Goal: Contribute content: Contribute content

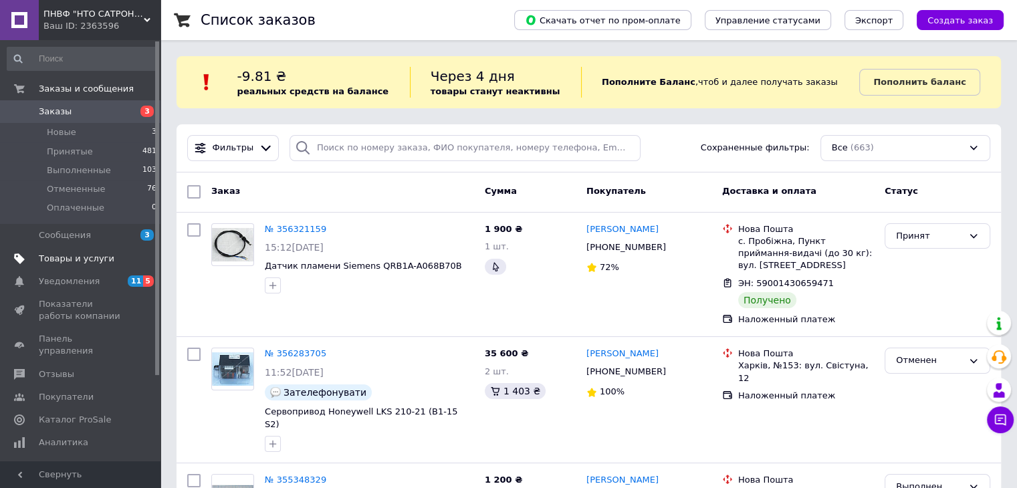
click at [56, 254] on span "Товары и услуги" at bounding box center [77, 259] width 76 height 12
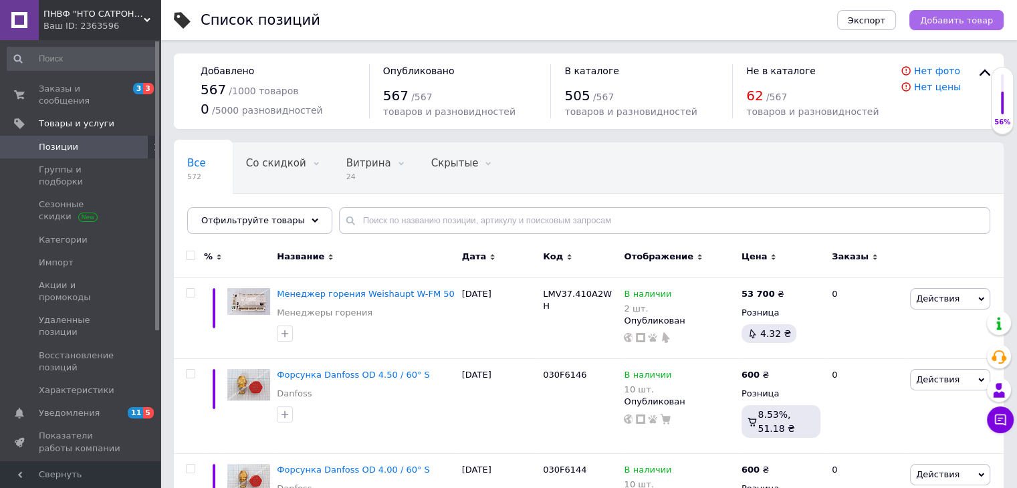
click at [956, 13] on button "Добавить товар" at bounding box center [957, 20] width 94 height 20
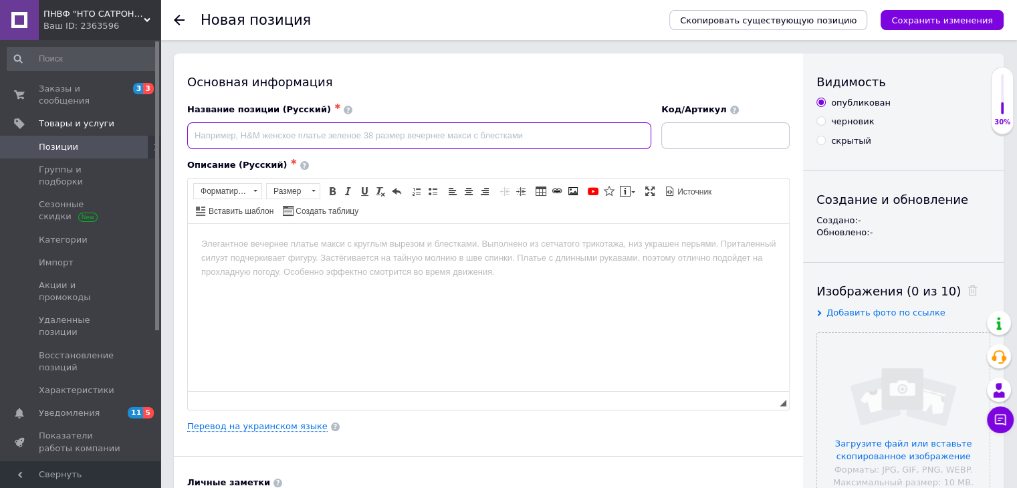
click at [336, 129] on input at bounding box center [419, 135] width 464 height 27
paste input "DMV-D 512/11, 220-240 В"
type input "Газовий мультиблок Dungs DMV-D 512/11, 220-240 В"
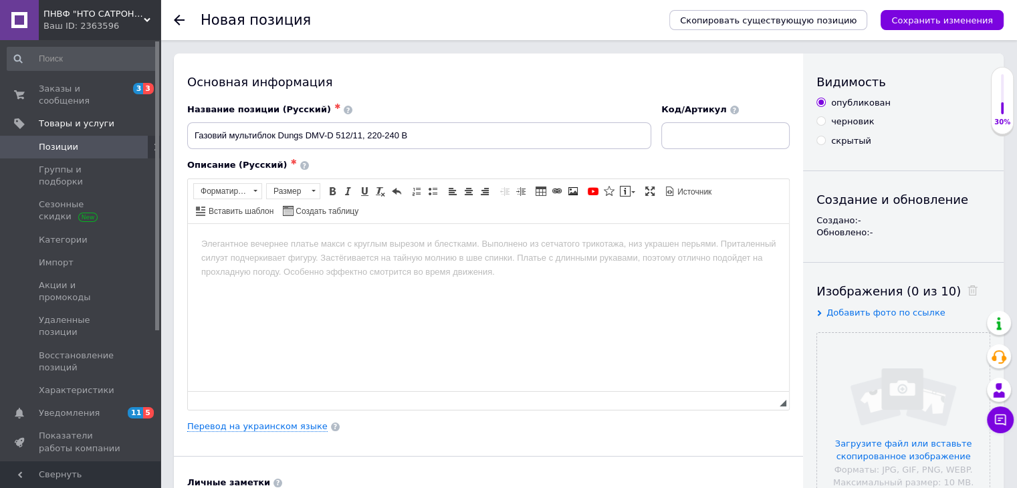
click at [271, 245] on body "Визуальный текстовый редактор, 93CC40D7-F26F-4799-9B8B-76C59A3D545B" at bounding box center [488, 244] width 575 height 14
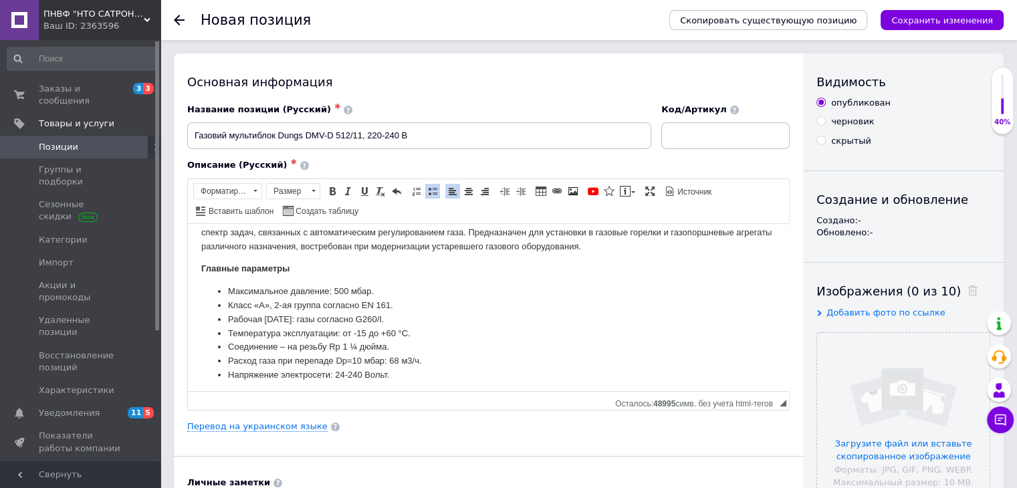
scroll to position [185, 0]
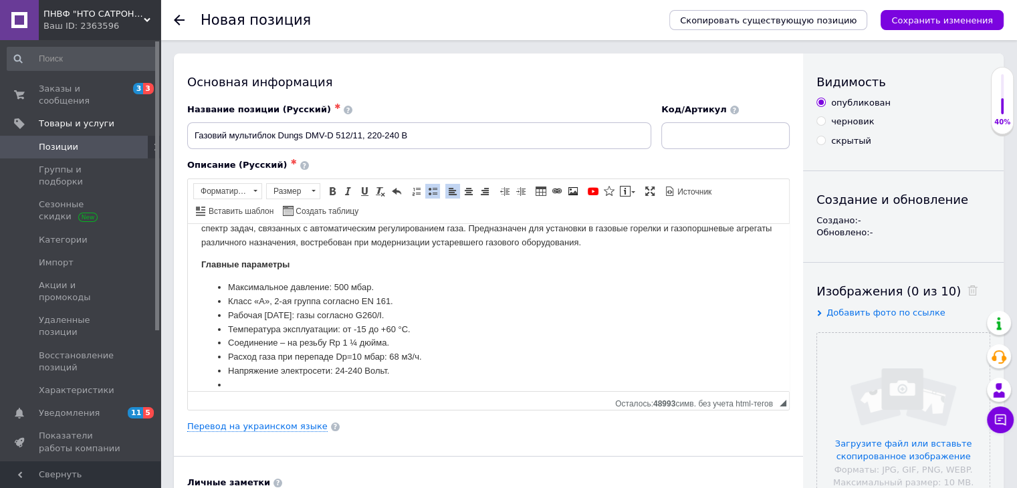
click at [428, 193] on span at bounding box center [432, 191] width 11 height 11
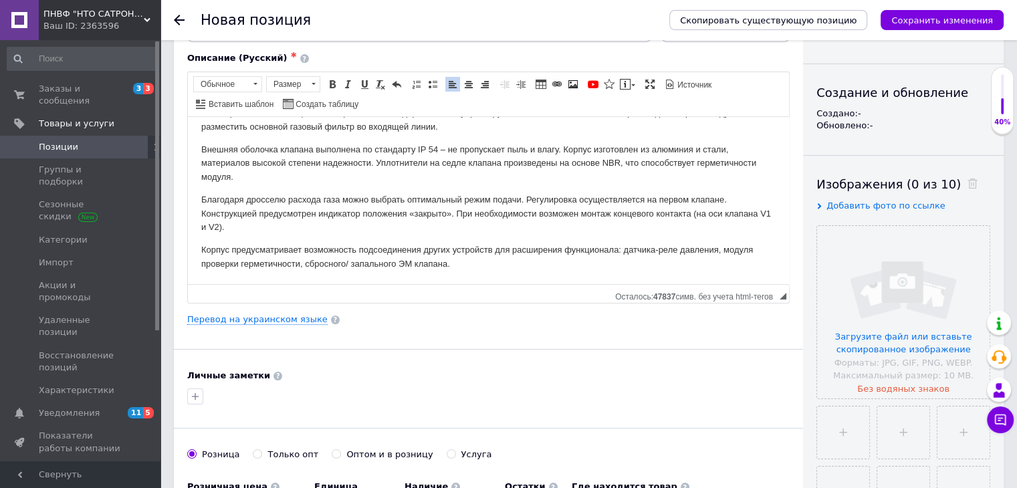
scroll to position [268, 0]
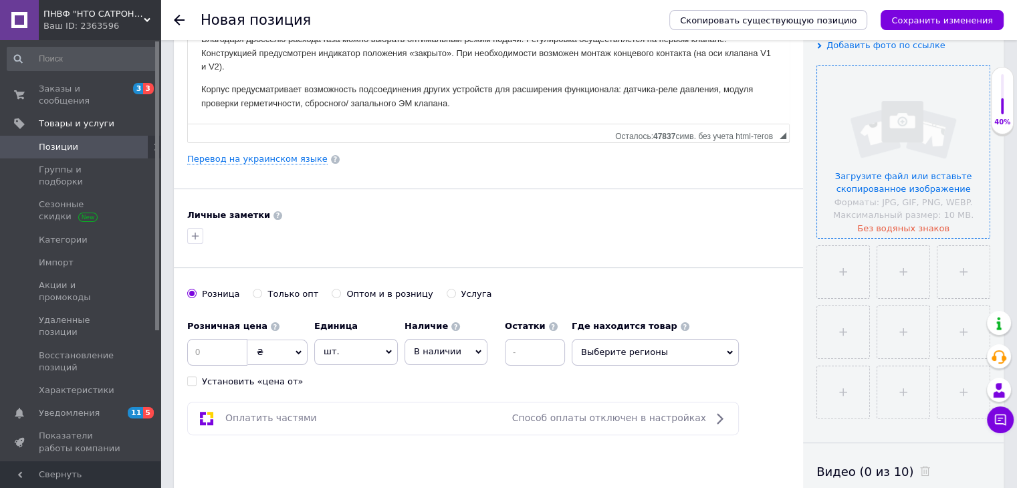
click at [920, 138] on input "file" at bounding box center [903, 152] width 173 height 173
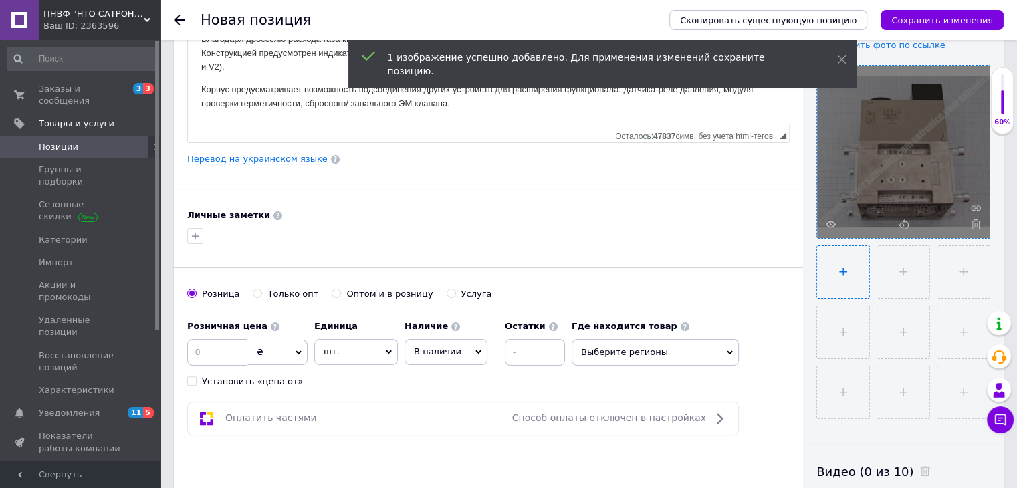
click at [845, 282] on input "file" at bounding box center [843, 272] width 52 height 52
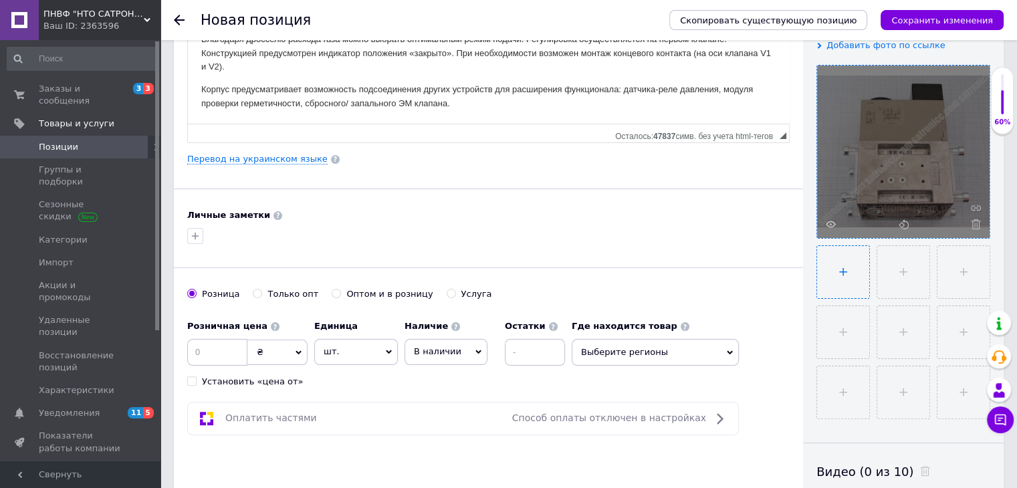
type input "C:\fakepath\IMG_1108.JPG"
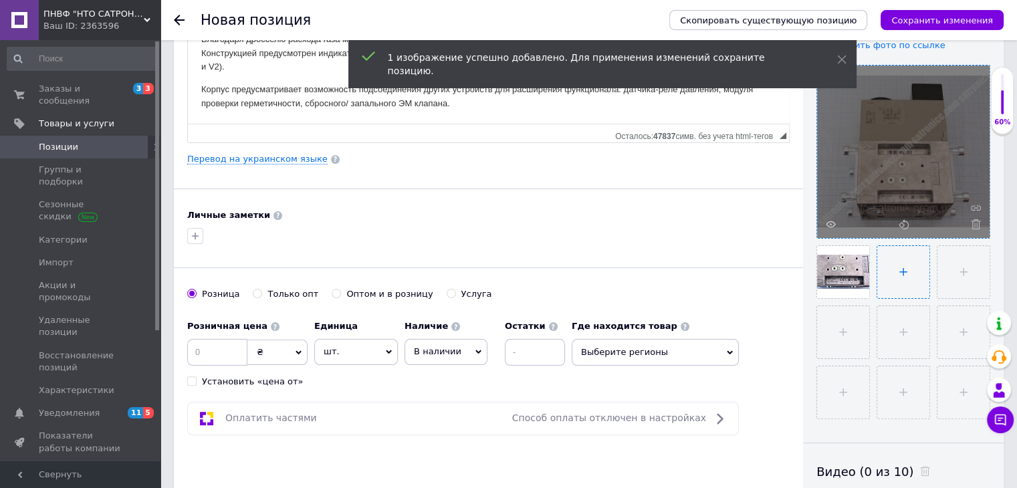
click at [900, 276] on input "file" at bounding box center [903, 272] width 52 height 52
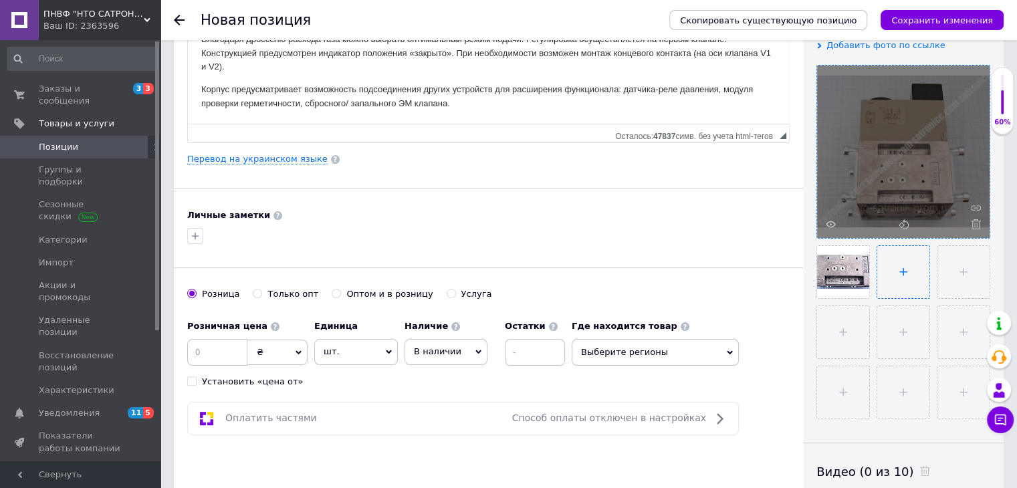
type input "C:\fakepath\IMG_1109.JPG"
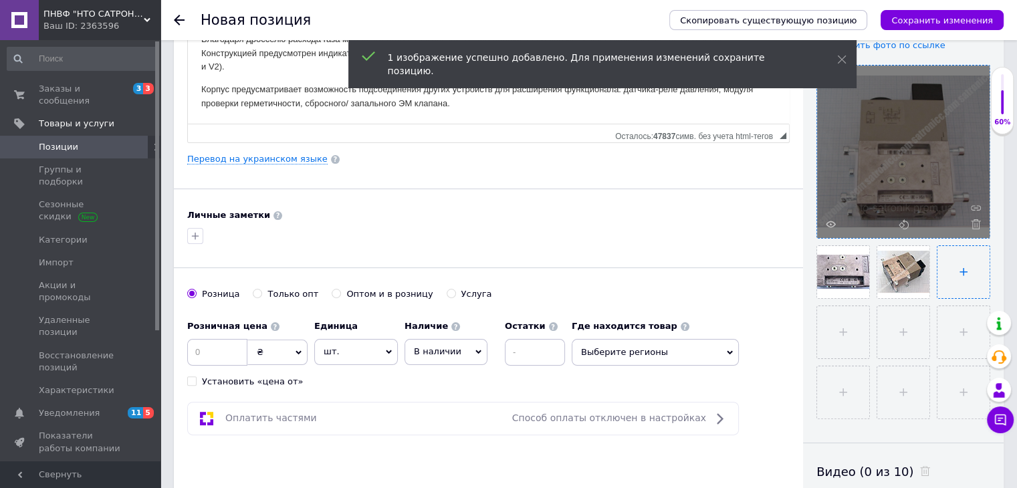
click at [958, 276] on input "file" at bounding box center [964, 272] width 52 height 52
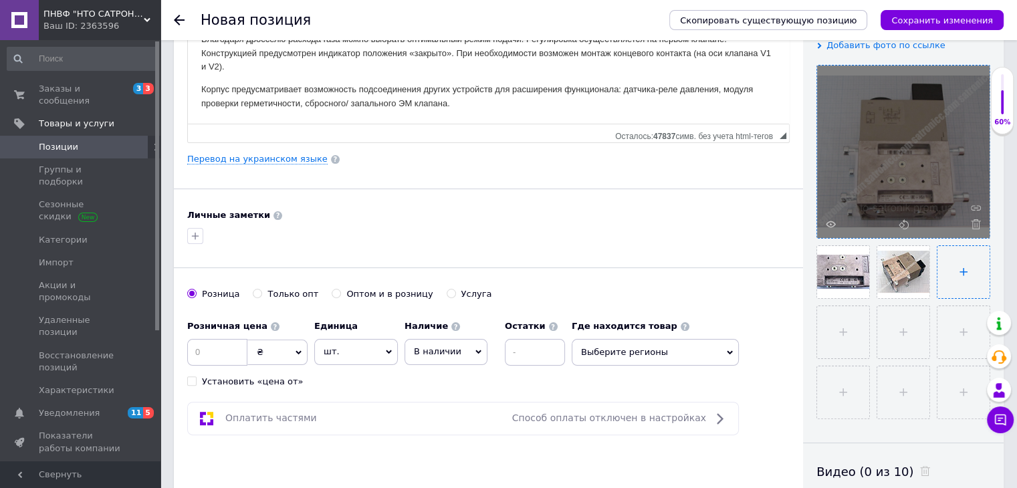
type input "C:\fakepath\IMG_1110.JPG"
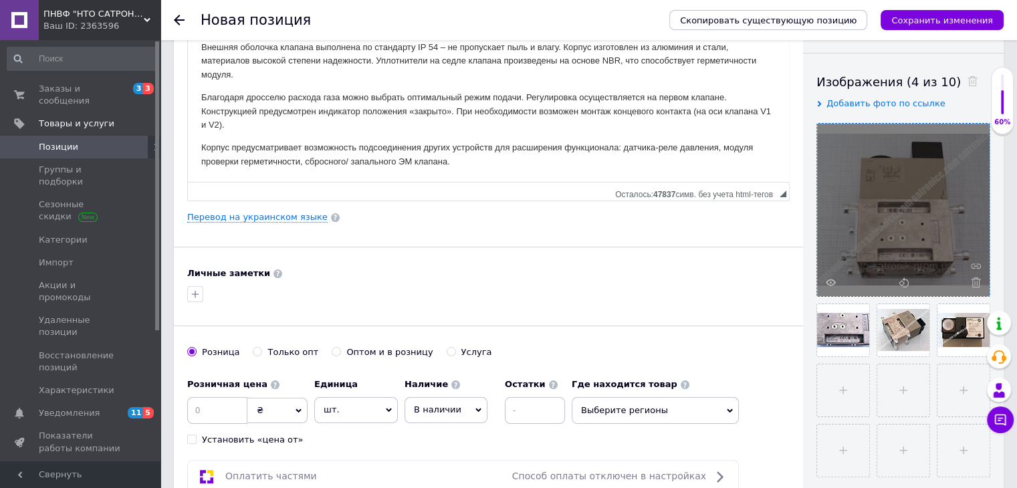
scroll to position [67, 0]
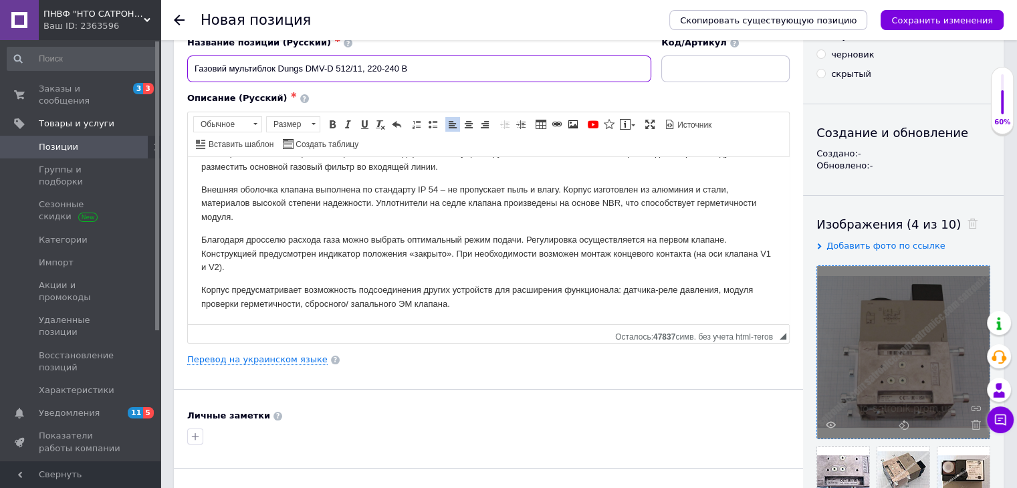
drag, startPoint x: 306, startPoint y: 68, endPoint x: 361, endPoint y: 69, distance: 55.5
click at [361, 69] on input "Газовий мультиблок Dungs DMV-D 512/11, 220-240 В" at bounding box center [419, 69] width 464 height 27
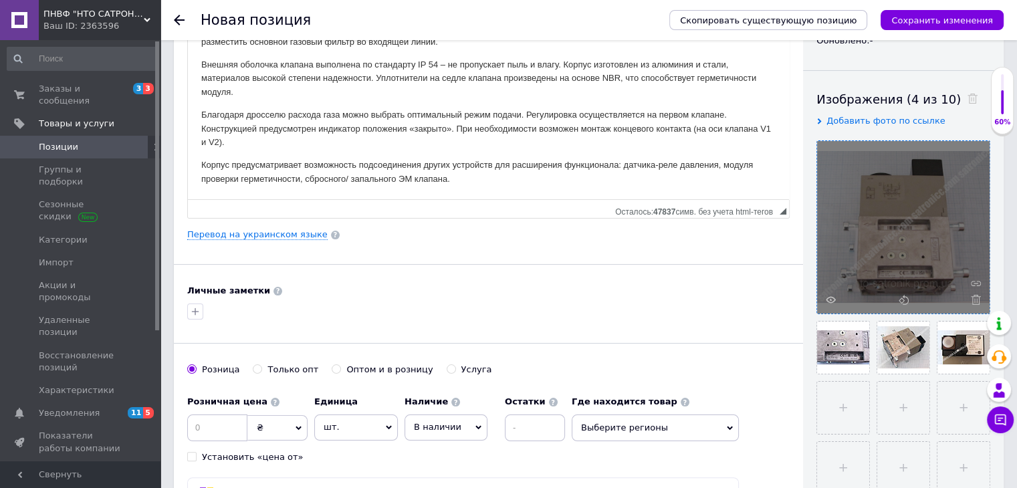
scroll to position [201, 0]
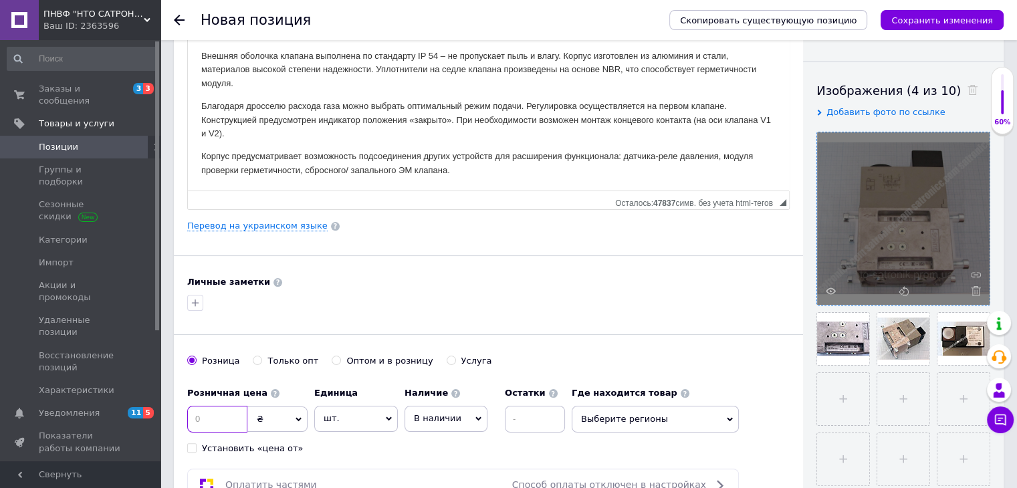
click at [230, 411] on input at bounding box center [217, 419] width 60 height 27
type input "39000"
click at [530, 423] on input at bounding box center [535, 419] width 60 height 27
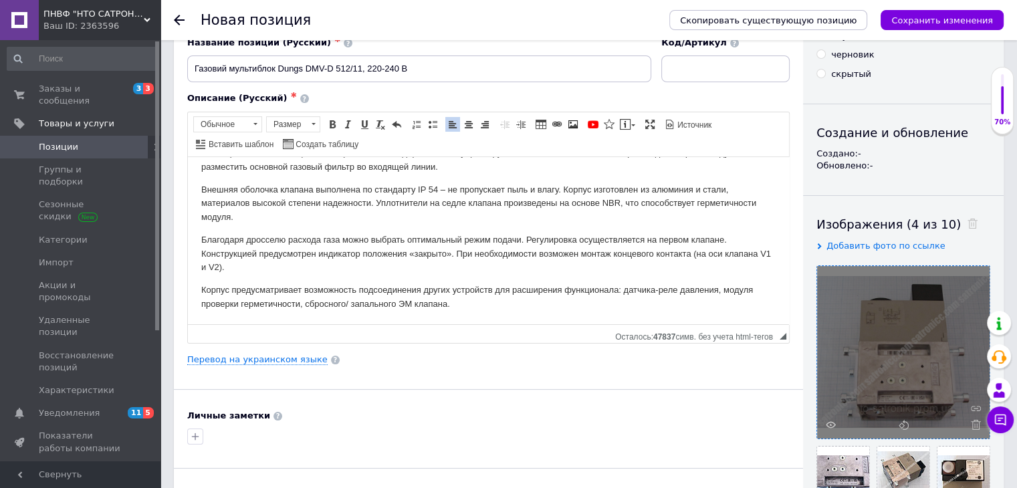
scroll to position [0, 0]
type input "2"
click at [485, 241] on p "Благодаря дросселю расхода газа можно выбрать оптимальный режим подачи. Регулир…" at bounding box center [488, 253] width 575 height 41
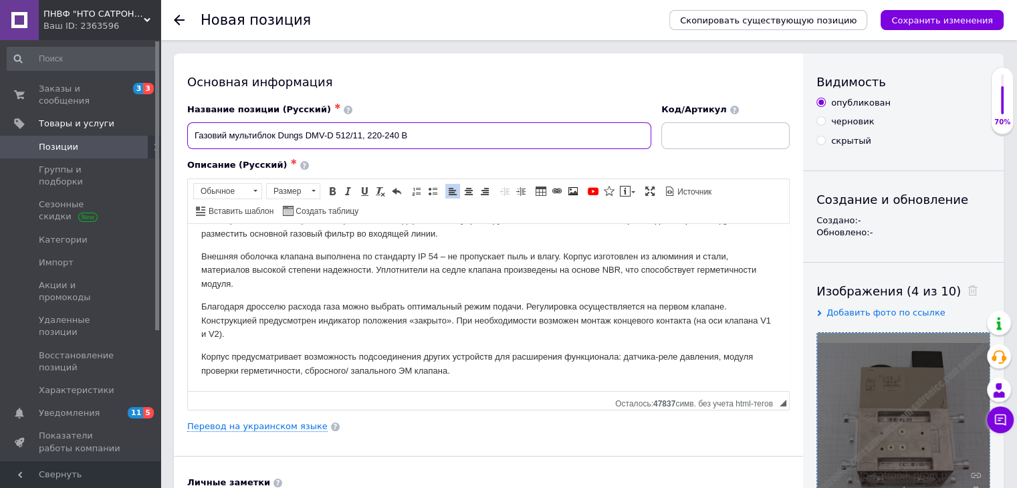
drag, startPoint x: 193, startPoint y: 134, endPoint x: 440, endPoint y: 132, distance: 246.8
click at [440, 132] on input "Газовий мультиблок Dungs DMV-D 512/11, 220-240 В" at bounding box center [419, 135] width 464 height 27
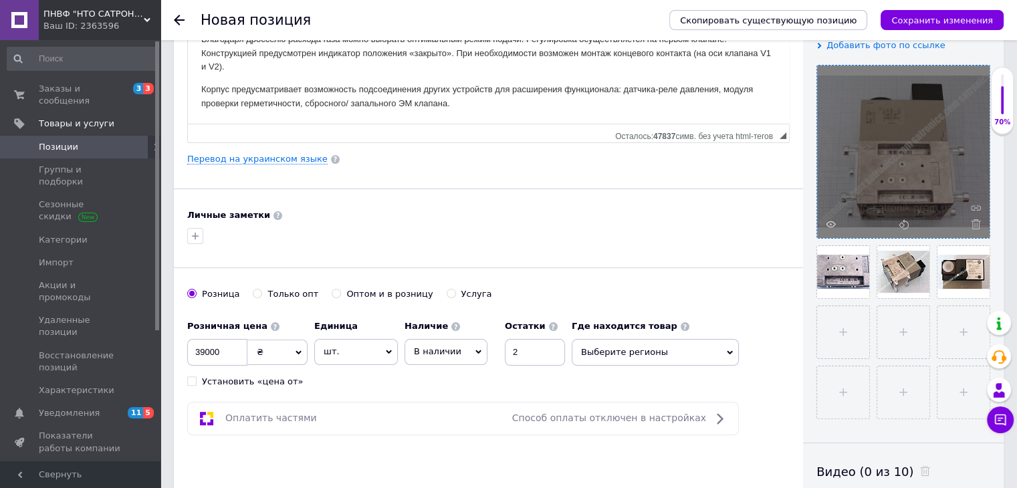
scroll to position [602, 0]
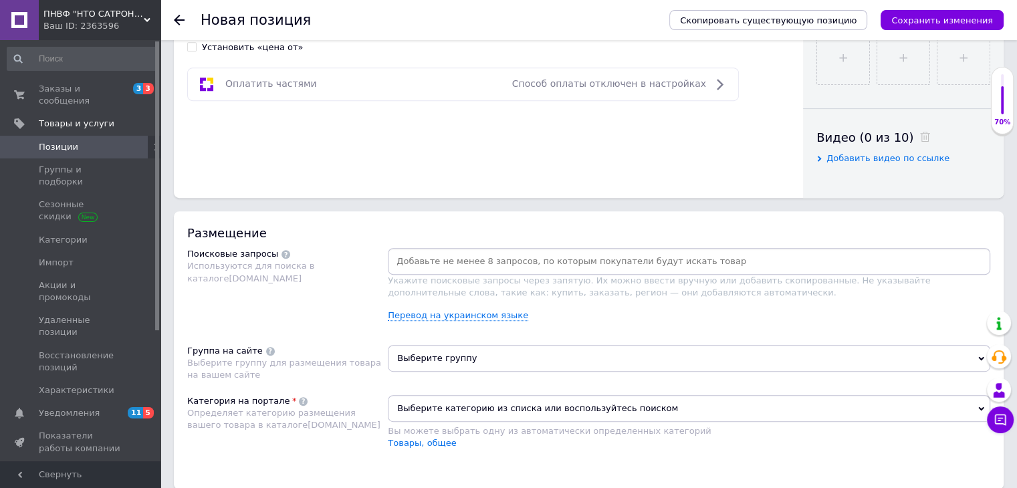
click at [489, 264] on input at bounding box center [689, 261] width 597 height 20
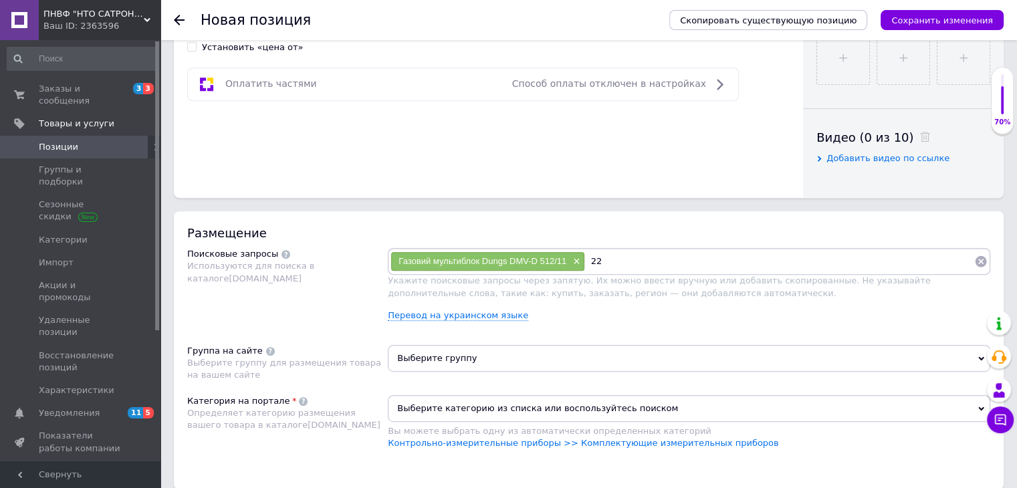
type input "2"
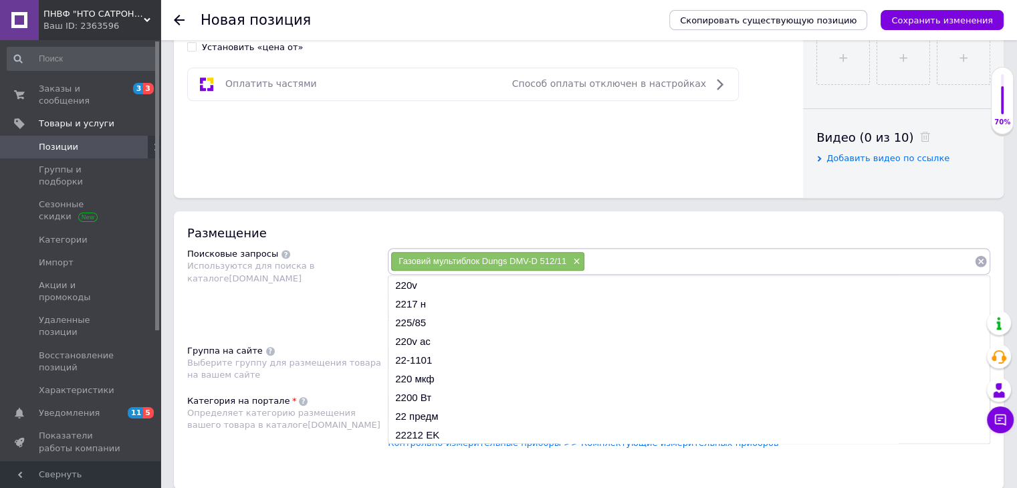
paste input "220-240 В"
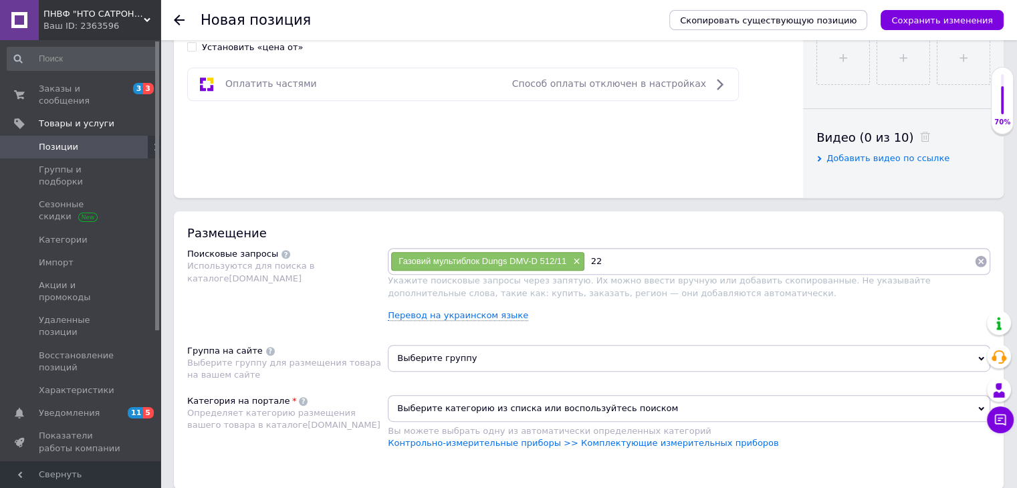
type input "2"
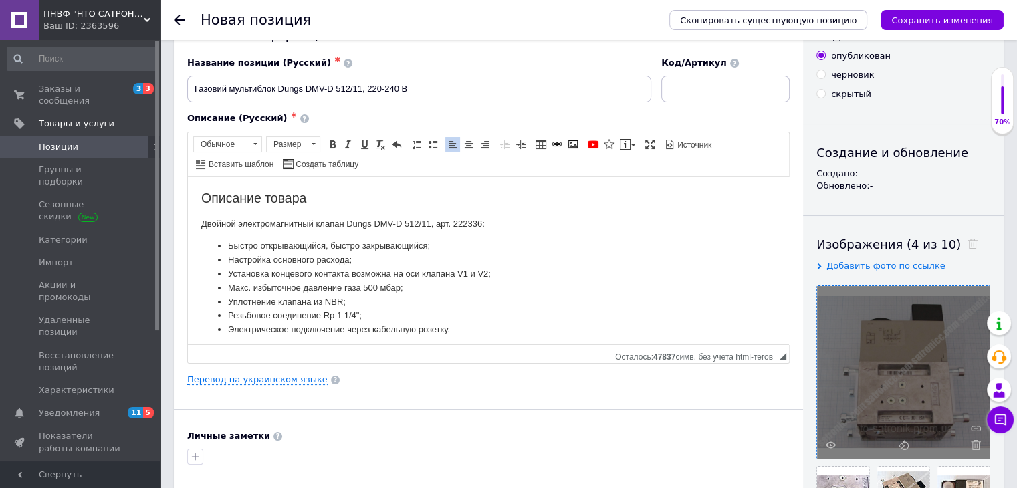
scroll to position [0, 0]
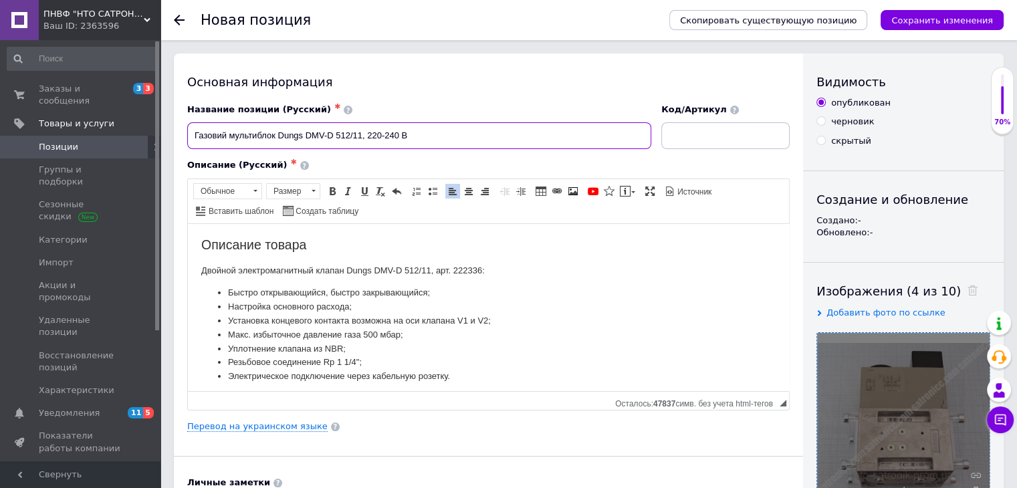
drag, startPoint x: 278, startPoint y: 132, endPoint x: 362, endPoint y: 129, distance: 83.6
click at [362, 129] on input "Газовий мультиблок Dungs DMV-D 512/11, 220-240 В" at bounding box center [419, 135] width 464 height 27
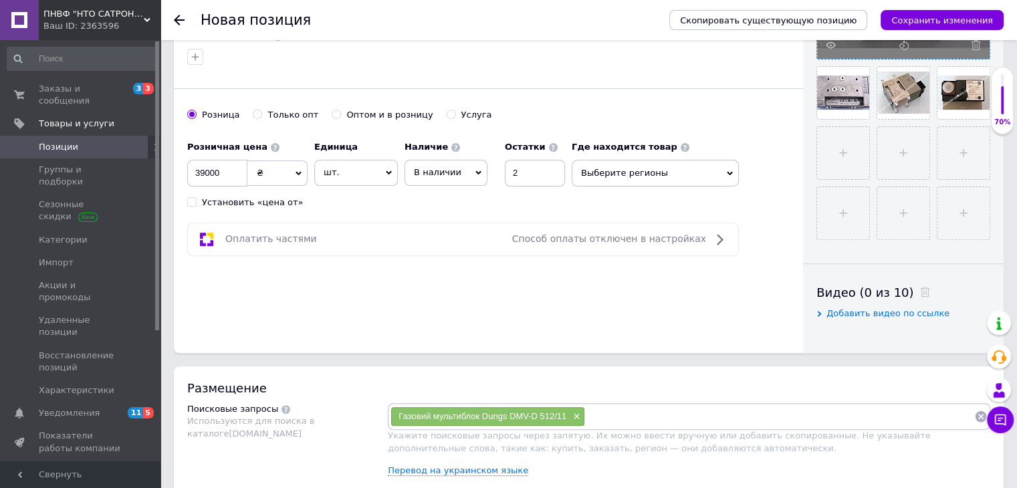
scroll to position [468, 0]
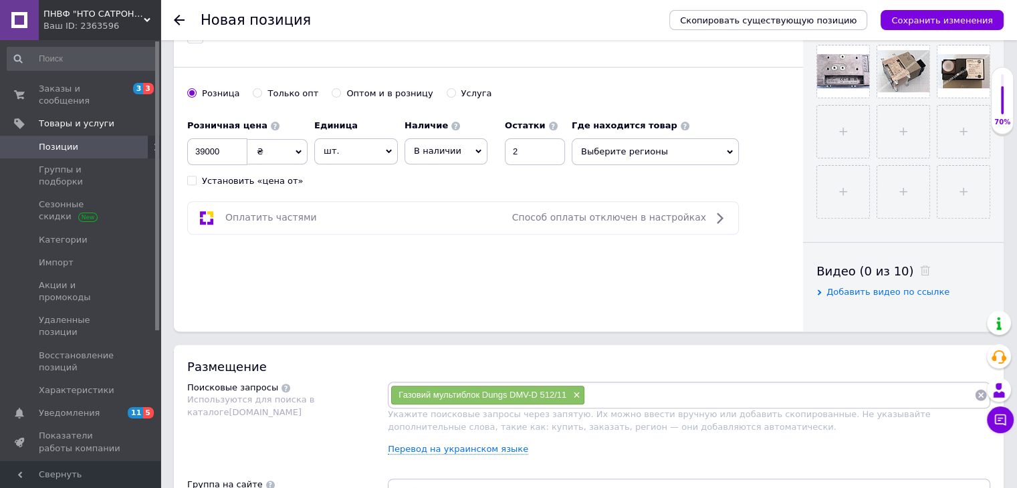
click at [603, 391] on input at bounding box center [779, 395] width 389 height 20
paste input "Dungs DMV-D 512/11"
type input "Dungs DMV-D 512/11"
paste input "Dungs DMV-D 512/11"
type input "Dungs DMV-D"
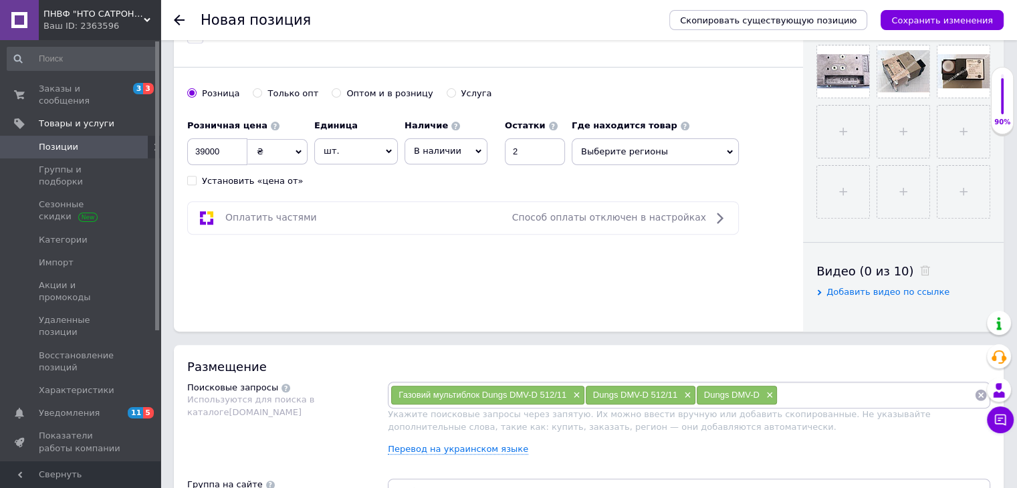
type input "v"
paste input "Dungs DMV-D 512/11"
type input "DMV-D 512/11"
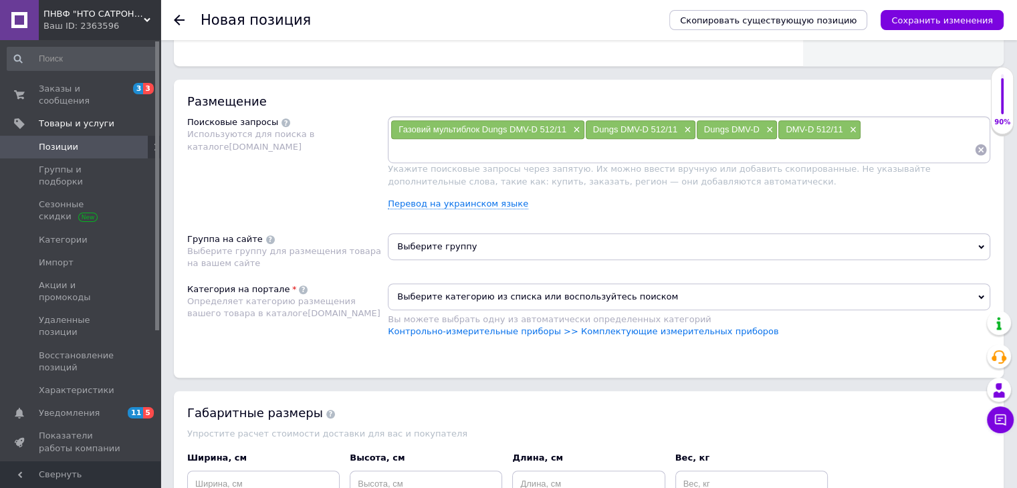
scroll to position [736, 0]
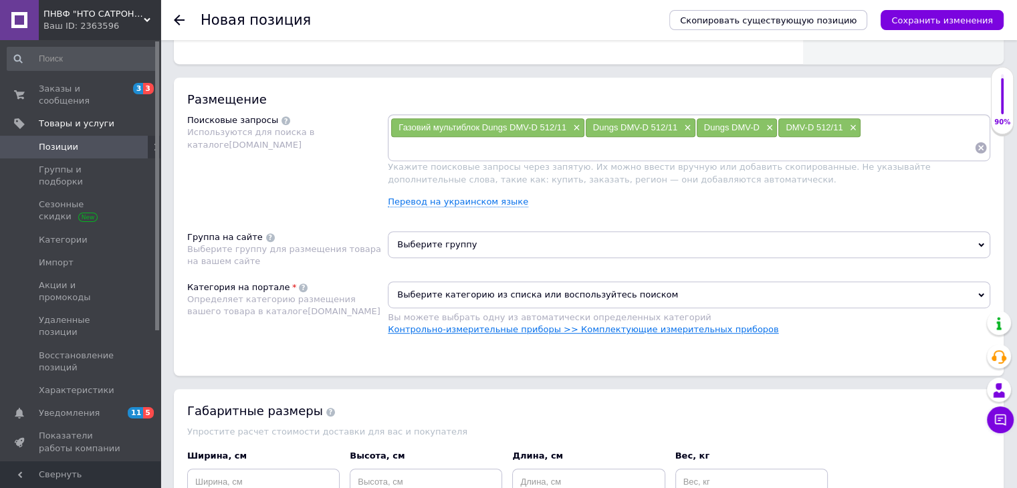
click at [425, 332] on link "Контрольно-измерительные приборы >> Комплектующие измерительных приборов" at bounding box center [583, 329] width 391 height 10
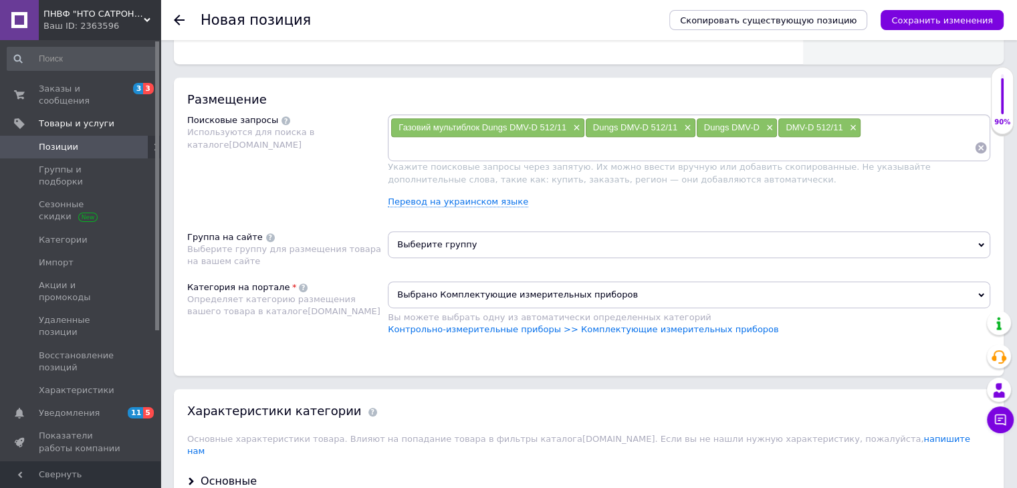
click at [543, 245] on span "Выберите группу" at bounding box center [689, 244] width 603 height 27
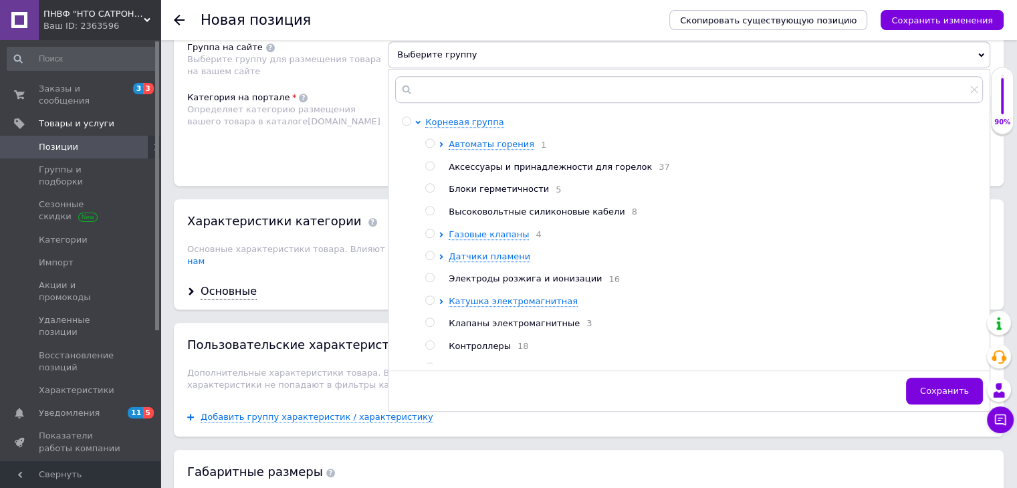
scroll to position [936, 0]
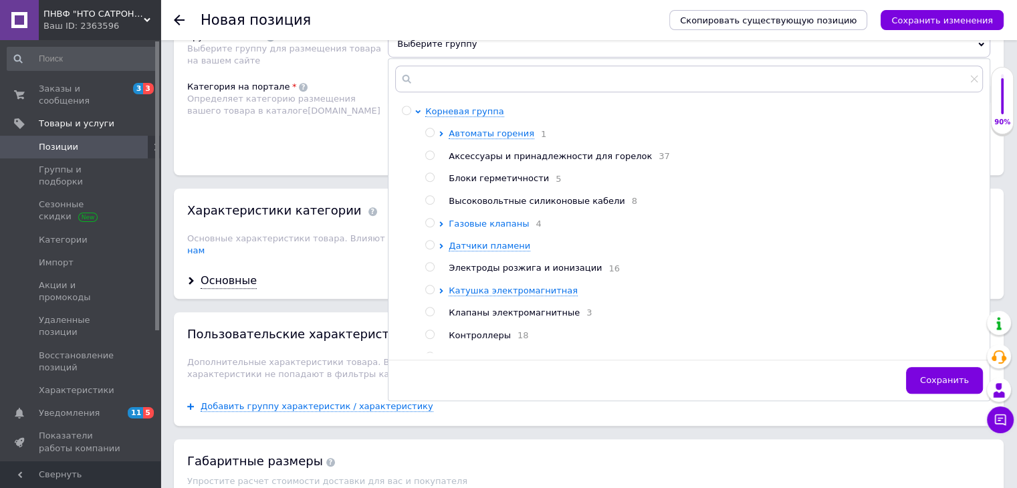
click at [453, 223] on span "Газовые клапаны" at bounding box center [489, 224] width 80 height 10
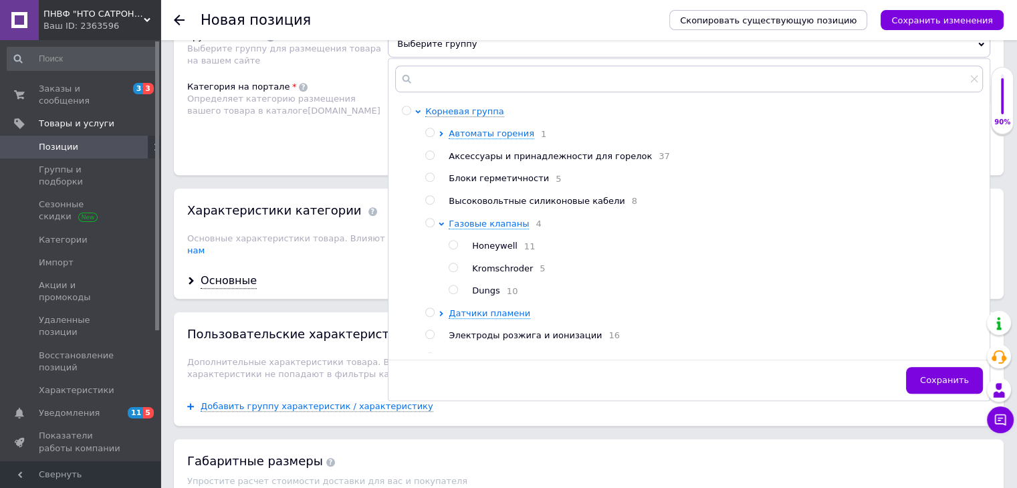
click at [455, 294] on input "radio" at bounding box center [453, 290] width 9 height 9
radio input "true"
click at [942, 378] on span "Сохранить" at bounding box center [944, 380] width 49 height 10
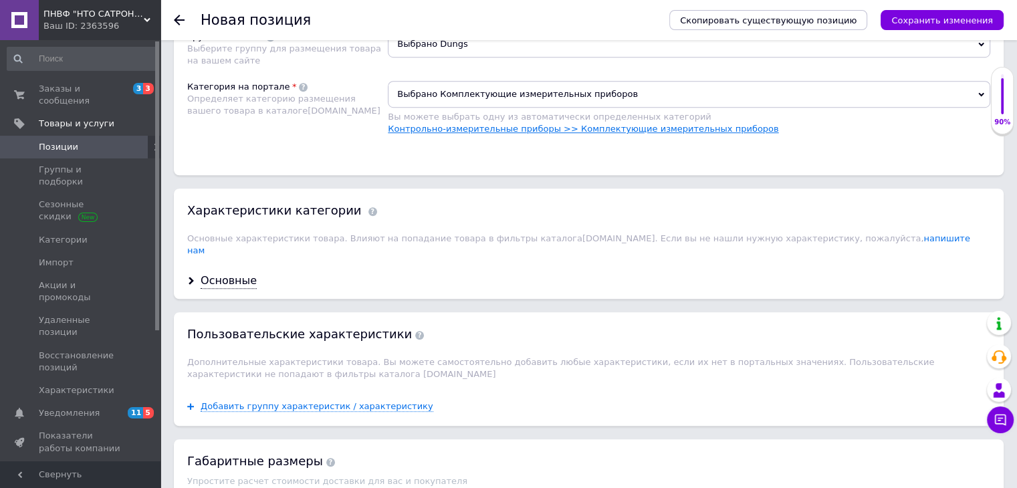
click at [474, 131] on link "Контрольно-измерительные приборы >> Комплектующие измерительных приборов" at bounding box center [583, 129] width 391 height 10
click at [213, 274] on div "Основные" at bounding box center [229, 281] width 56 height 15
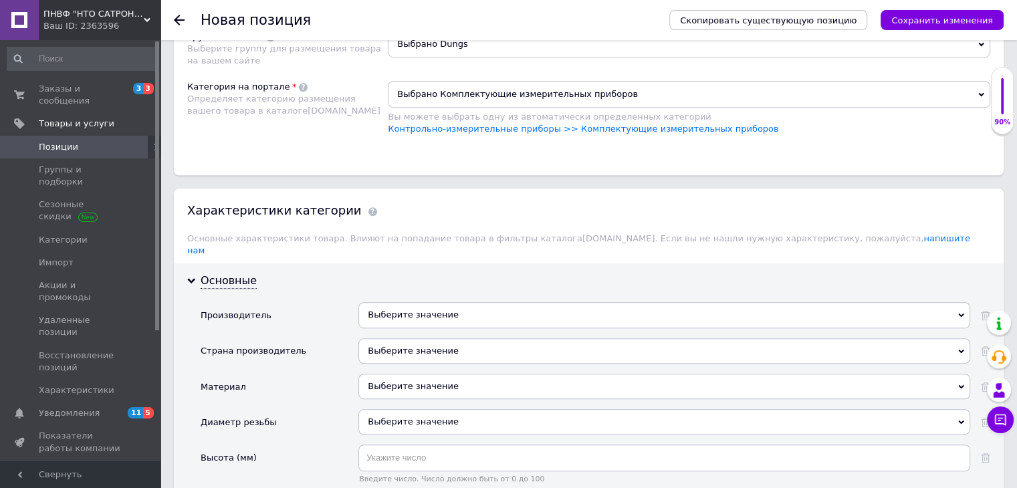
click at [474, 302] on div "Выберите значение" at bounding box center [664, 314] width 612 height 25
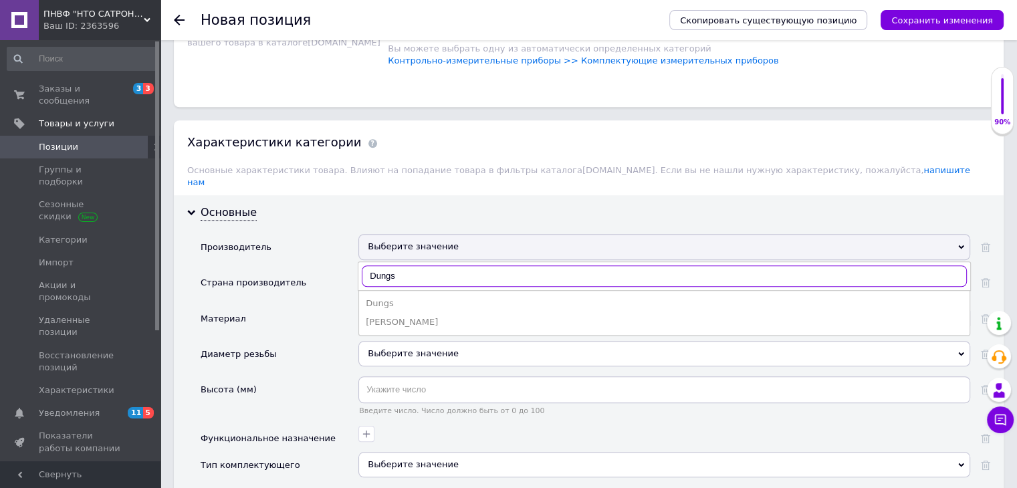
scroll to position [1070, 0]
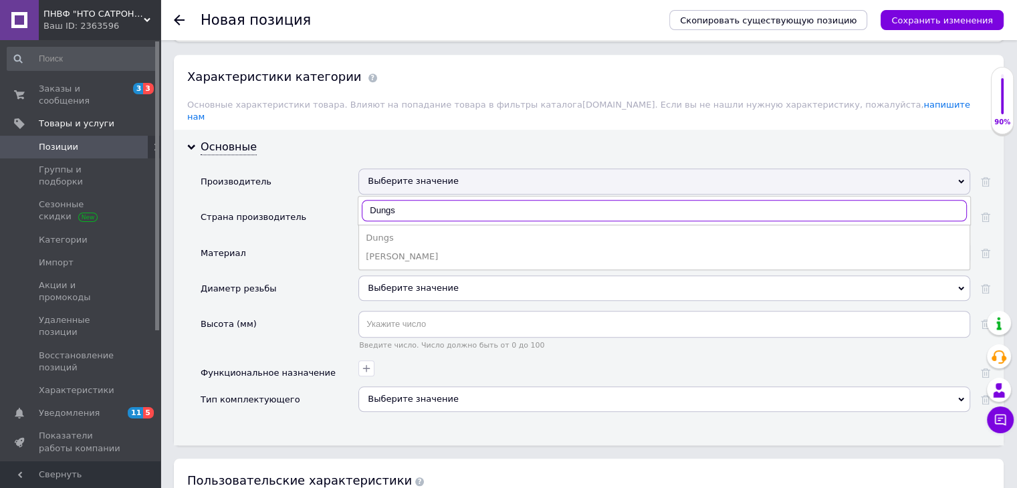
click at [428, 200] on input "Dungs" at bounding box center [664, 210] width 605 height 21
type input "Dungs"
click at [404, 232] on div "Dungs" at bounding box center [664, 238] width 597 height 12
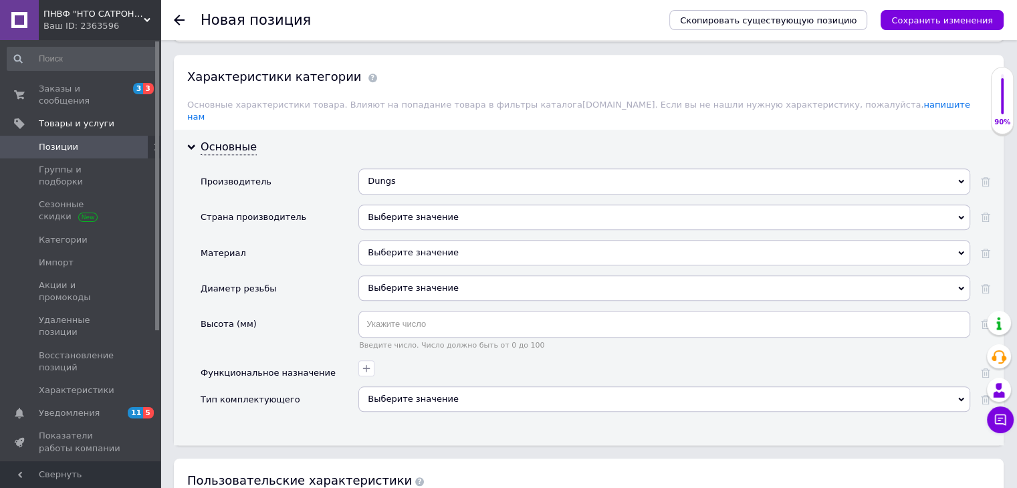
click at [467, 205] on div "Выберите значение" at bounding box center [664, 217] width 612 height 25
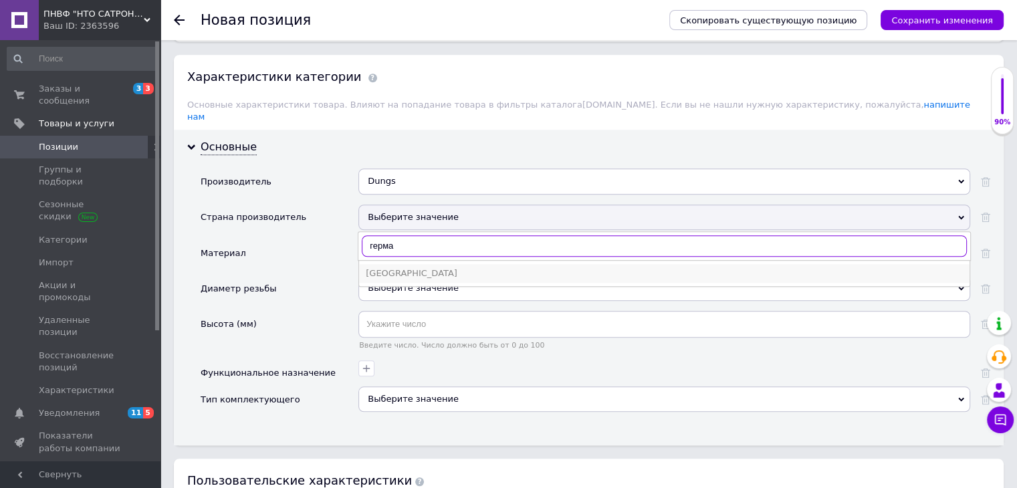
type input "герма"
click at [455, 268] on div "[GEOGRAPHIC_DATA]" at bounding box center [664, 274] width 597 height 12
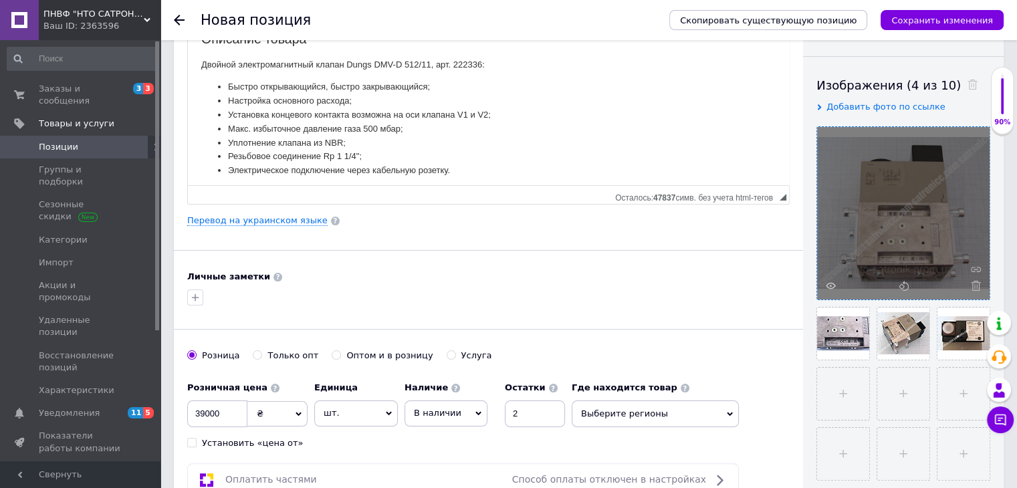
scroll to position [6, 0]
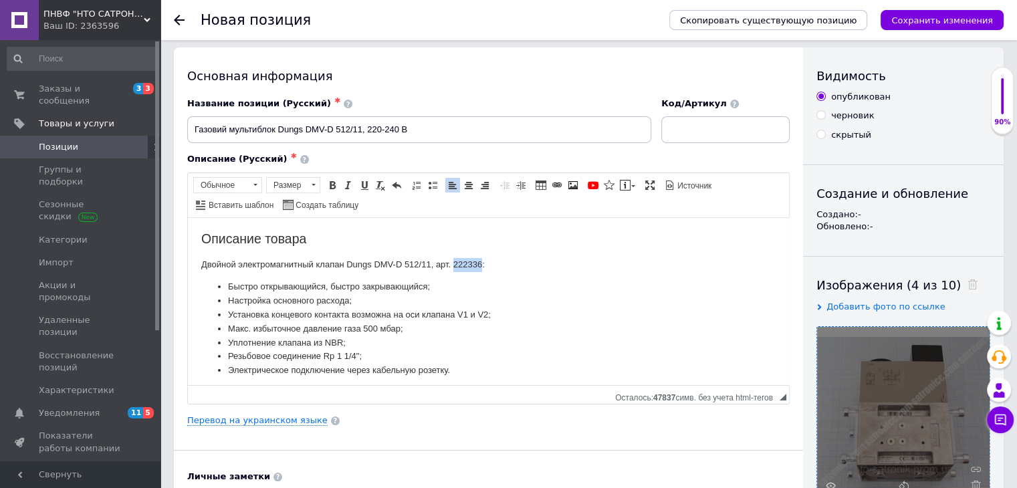
drag, startPoint x: 452, startPoint y: 263, endPoint x: 481, endPoint y: 264, distance: 28.8
click at [481, 264] on p "Двойной электромагнитный клапан Dungs DMV-D 512/11, арт. 222336:" at bounding box center [488, 264] width 575 height 14
click at [517, 287] on span "Копировать" at bounding box center [512, 287] width 57 height 16
copy p "222336"
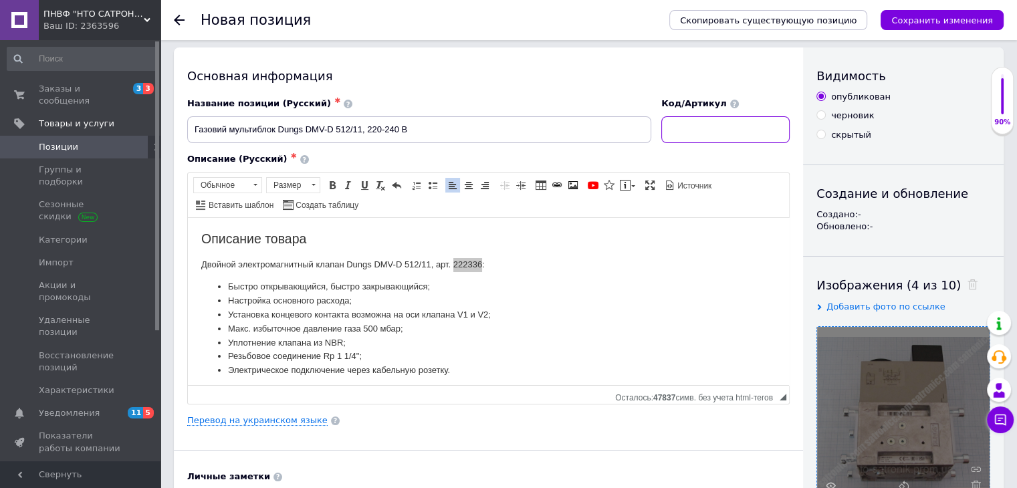
click at [689, 121] on input at bounding box center [725, 129] width 128 height 27
paste input "222336"
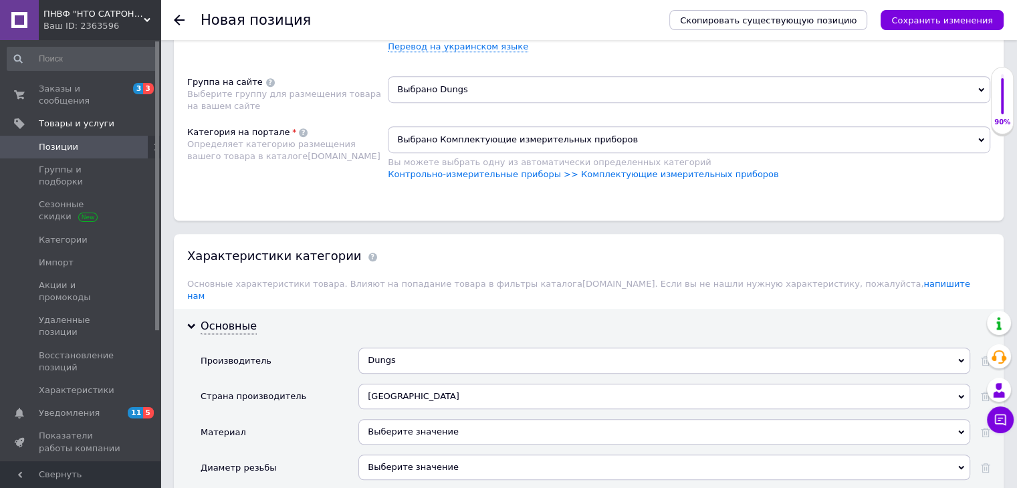
scroll to position [1009, 0]
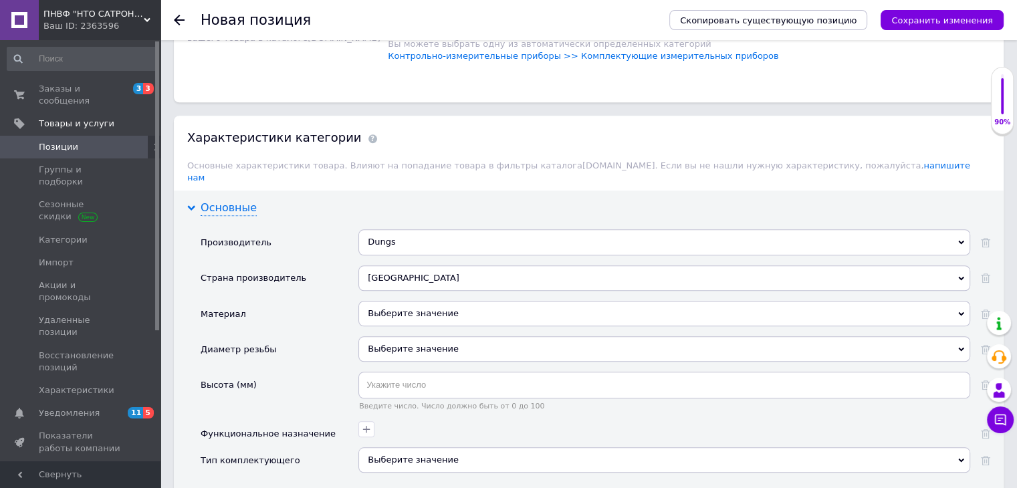
type input "222336"
click at [219, 201] on div "Основные" at bounding box center [229, 208] width 56 height 15
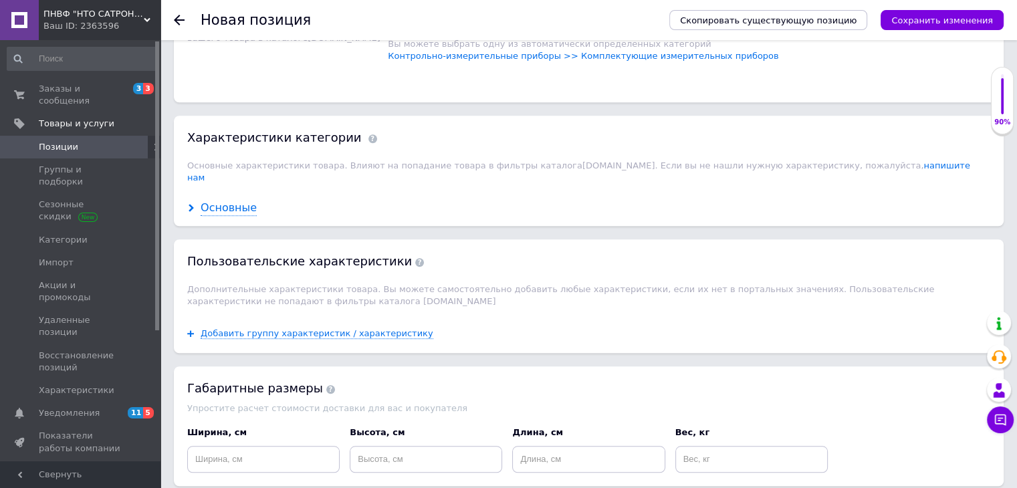
click at [219, 201] on div "Основные" at bounding box center [229, 208] width 56 height 15
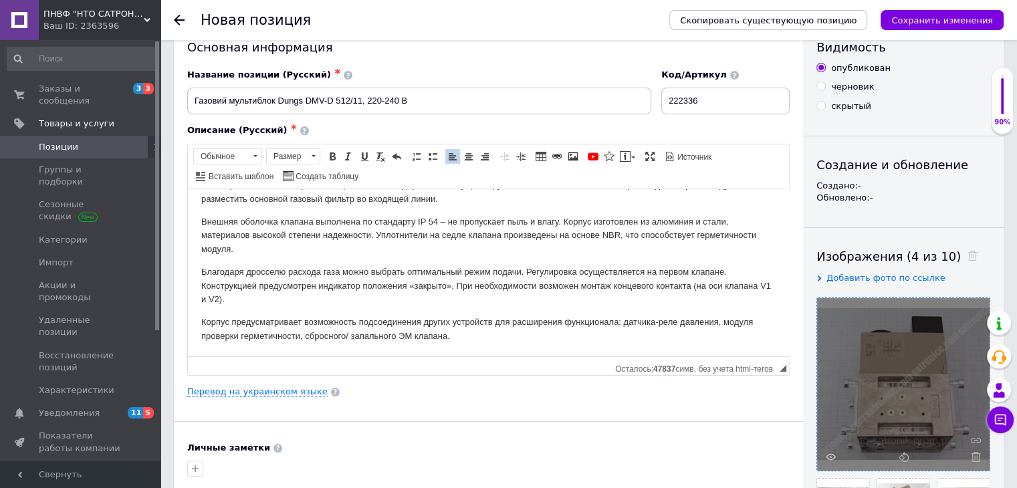
scroll to position [0, 0]
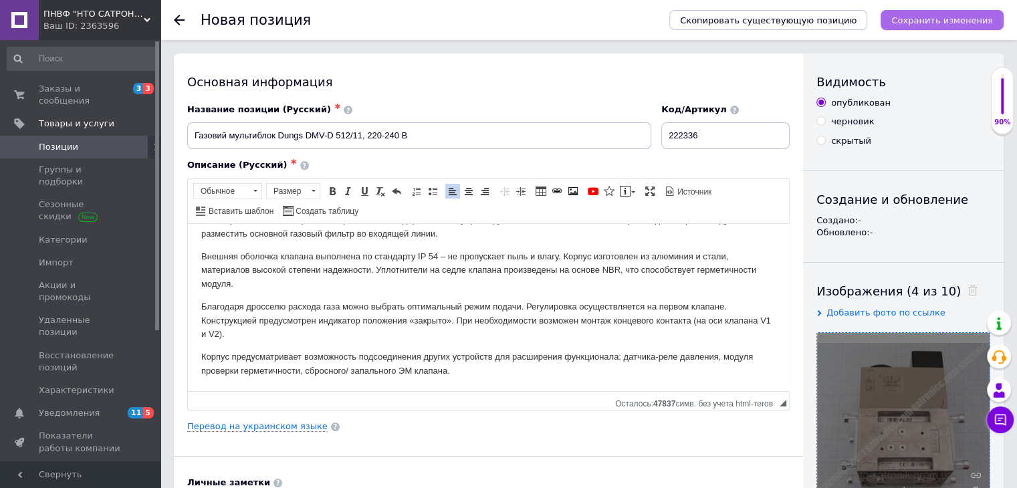
click at [958, 23] on icon "Сохранить изменения" at bounding box center [943, 20] width 102 height 10
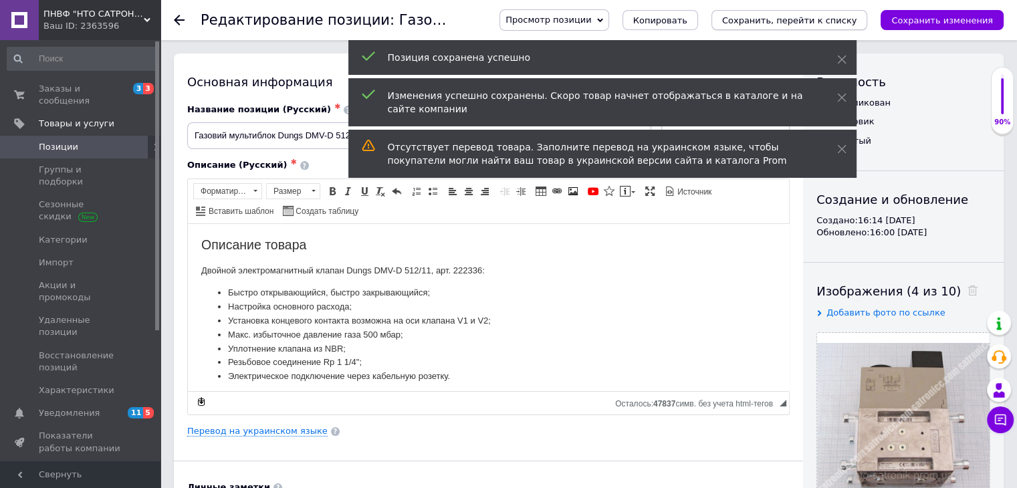
click at [814, 20] on icon "Сохранить, перейти к списку" at bounding box center [789, 20] width 135 height 10
